Goal: Task Accomplishment & Management: Complete application form

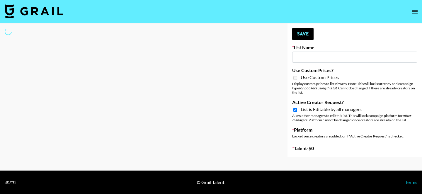
type input "Deebaby Song Promo"
checkbox input "true"
select select "Song"
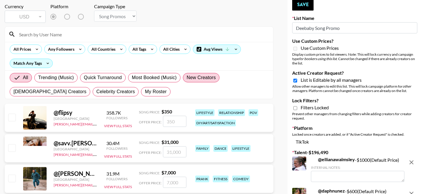
scroll to position [36, 0]
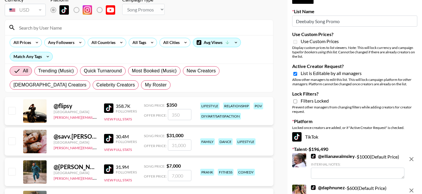
click at [91, 28] on input at bounding box center [143, 27] width 254 height 9
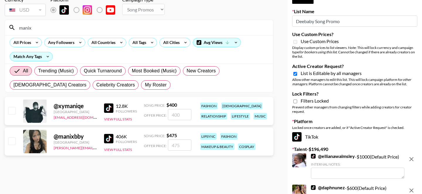
type input "manix"
click at [170, 146] on input "number" at bounding box center [179, 144] width 23 height 11
type input "4"
checkbox input "true"
type input "475"
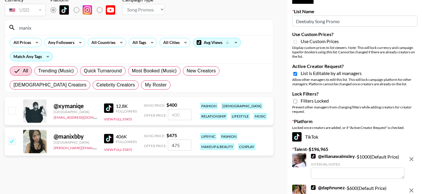
click at [241, 136] on div "lipsync fashion makeup & beauty cosplay" at bounding box center [234, 141] width 73 height 21
click at [101, 26] on input "manix" at bounding box center [143, 27] width 254 height 9
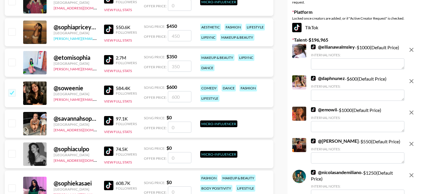
scroll to position [0, 0]
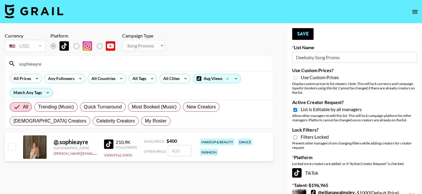
type input "sophieayre"
click at [176, 154] on input "number" at bounding box center [179, 150] width 23 height 11
type input "4"
checkbox input "true"
type input "400"
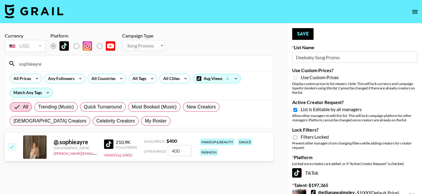
click at [157, 67] on input "sophieayre" at bounding box center [143, 63] width 254 height 9
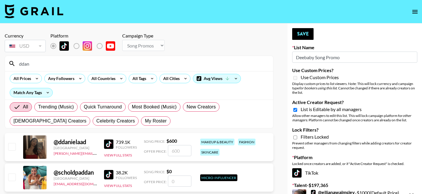
type input "ddan"
click at [179, 151] on input "number" at bounding box center [179, 150] width 23 height 11
type input "60"
checkbox input "true"
type input "600"
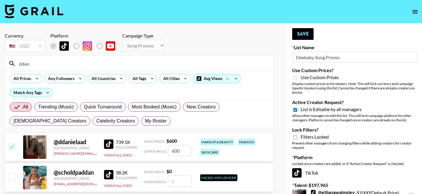
click at [164, 64] on input "ddan" at bounding box center [143, 63] width 254 height 9
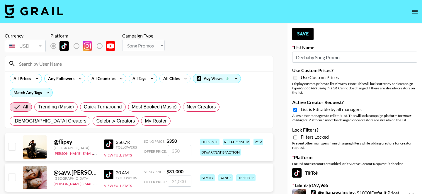
click at [161, 63] on input at bounding box center [143, 63] width 254 height 9
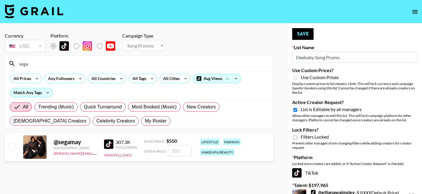
type input "sega"
click at [174, 151] on input "number" at bounding box center [179, 150] width 23 height 11
type input "5"
checkbox input "true"
type input "550"
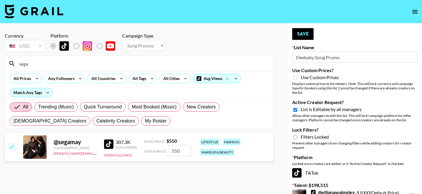
click at [204, 62] on input "sega" at bounding box center [143, 63] width 254 height 9
click at [11, 148] on input "checkbox" at bounding box center [11, 146] width 7 height 7
checkbox input "false"
click at [11, 148] on input "checkbox" at bounding box center [11, 146] width 7 height 7
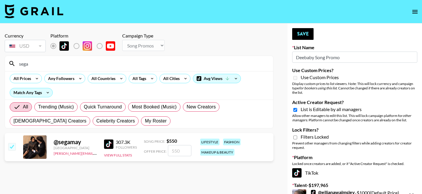
checkbox input "true"
type input "550"
click at [180, 62] on input "sega" at bounding box center [143, 63] width 254 height 9
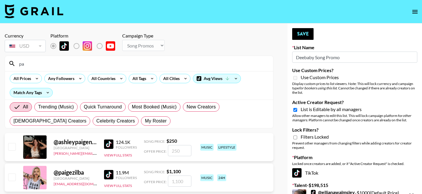
type input "p"
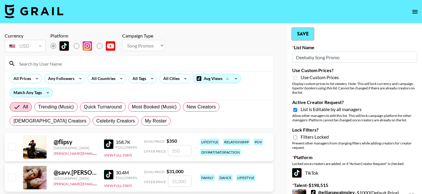
click at [297, 36] on button "Save" at bounding box center [302, 34] width 21 height 12
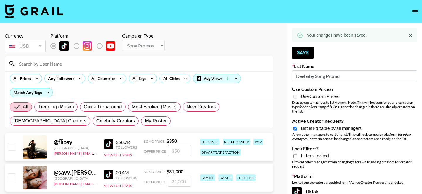
click at [87, 66] on input at bounding box center [143, 63] width 254 height 9
type input "r"
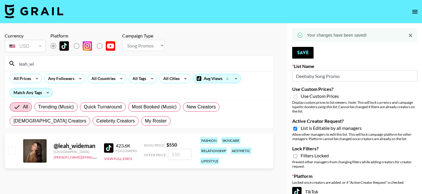
type input "leah_wi"
click at [174, 157] on input "number" at bounding box center [179, 154] width 23 height 11
type input "5"
checkbox input "true"
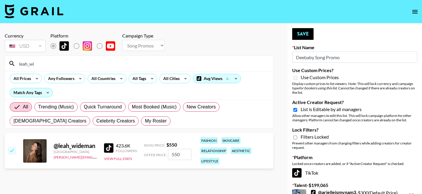
type input "550"
click at [303, 37] on button "Save" at bounding box center [302, 34] width 21 height 12
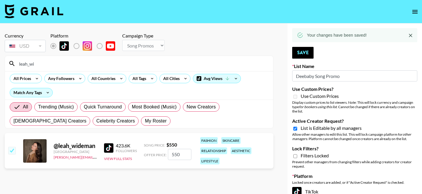
click at [147, 64] on input "leah_wi" at bounding box center [143, 63] width 254 height 9
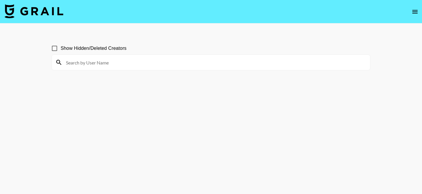
click at [187, 64] on input at bounding box center [214, 62] width 304 height 9
type input "a"
